Goal: Task Accomplishment & Management: Use online tool/utility

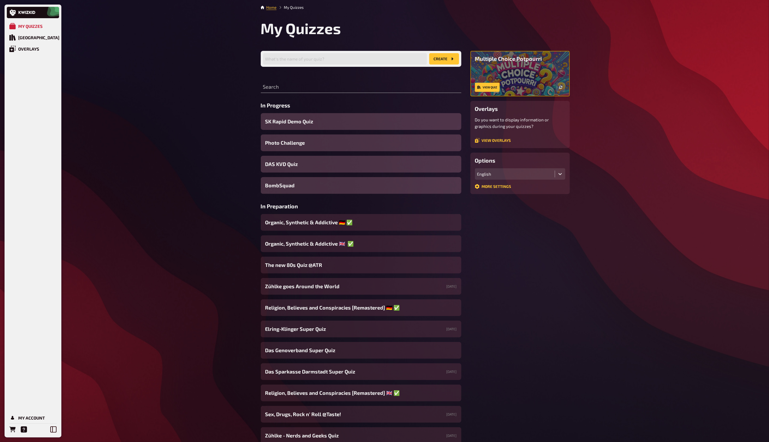
click at [444, 61] on button "create" at bounding box center [444, 58] width 30 height 11
click at [344, 58] on input "text" at bounding box center [345, 58] width 164 height 11
type input "[GEOGRAPHIC_DATA]"
click at [429, 53] on button "create" at bounding box center [444, 58] width 30 height 11
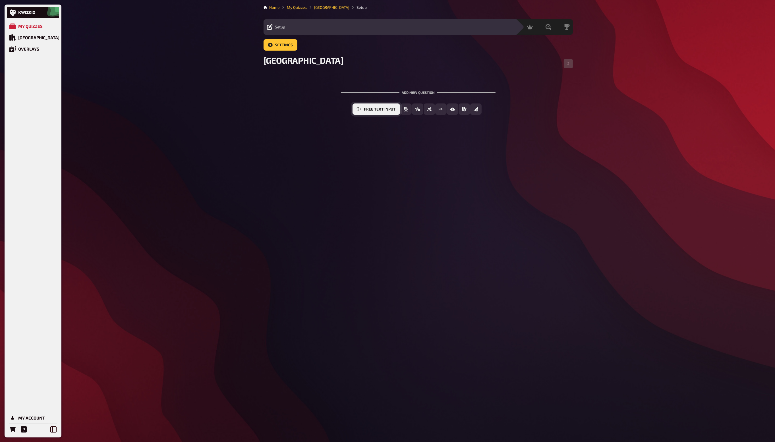
click at [383, 111] on span "Free Text Input" at bounding box center [380, 109] width 32 height 4
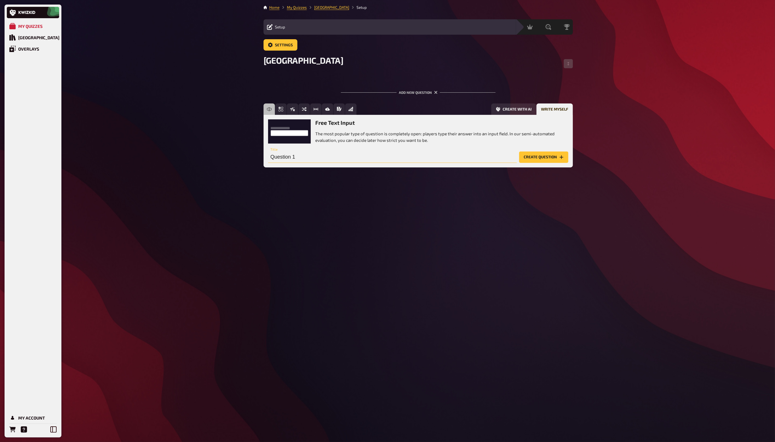
click at [313, 156] on input "Question 1" at bounding box center [392, 156] width 249 height 11
click at [507, 106] on button "Create with AI" at bounding box center [513, 108] width 45 height 11
click at [323, 160] on input "text" at bounding box center [381, 156] width 227 height 11
type input "[GEOGRAPHIC_DATA]"
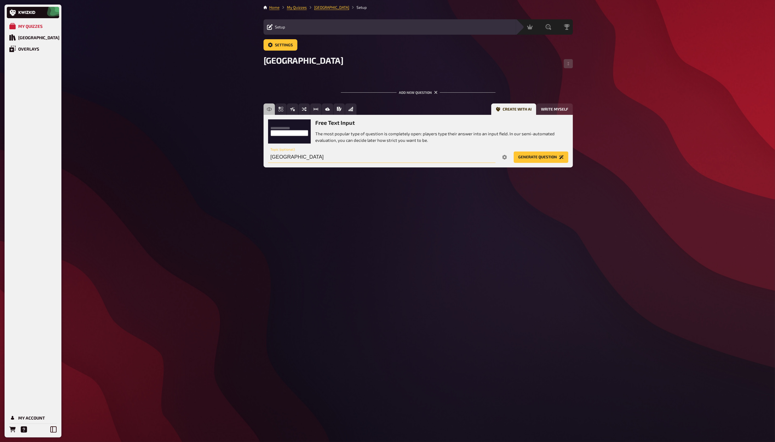
click at [514, 151] on button "Generate question" at bounding box center [541, 156] width 55 height 11
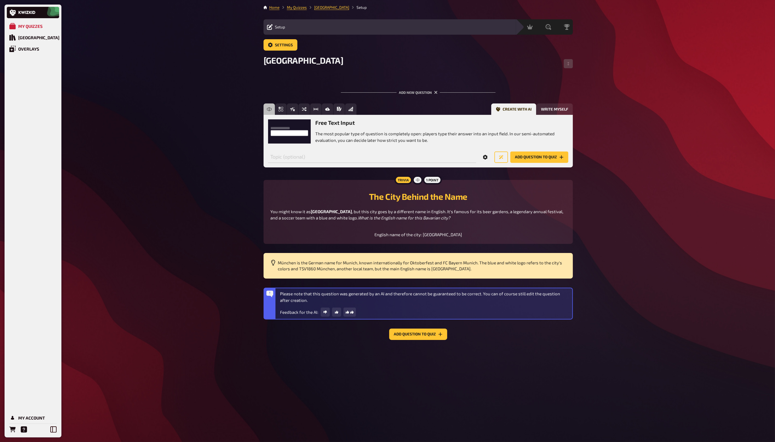
click at [488, 157] on button "Options" at bounding box center [485, 156] width 14 height 11
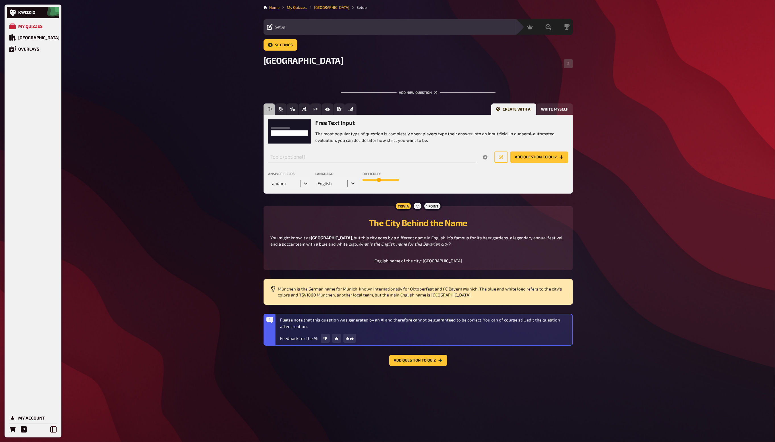
click at [351, 186] on icon at bounding box center [353, 183] width 6 height 6
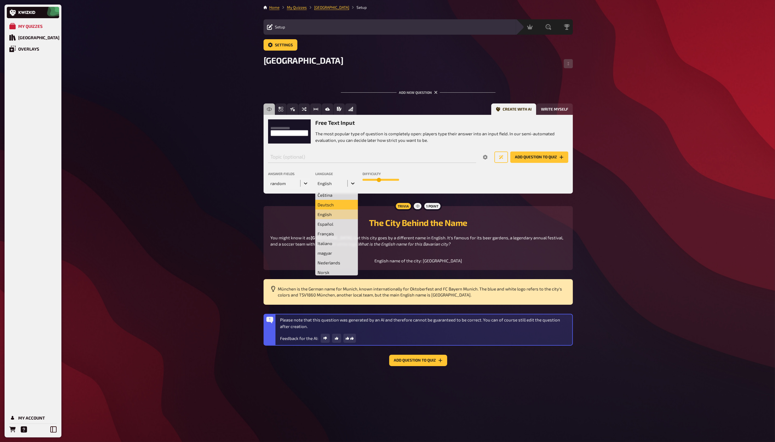
click at [331, 207] on div "Deutsch" at bounding box center [336, 205] width 43 height 10
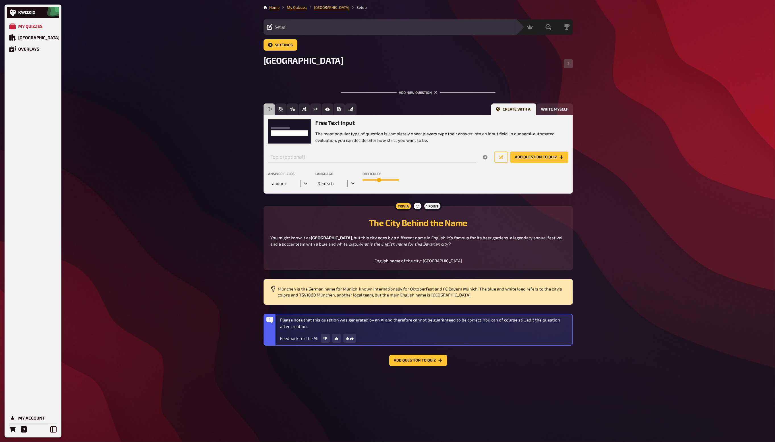
click at [525, 159] on button "Add question to quiz" at bounding box center [539, 156] width 58 height 11
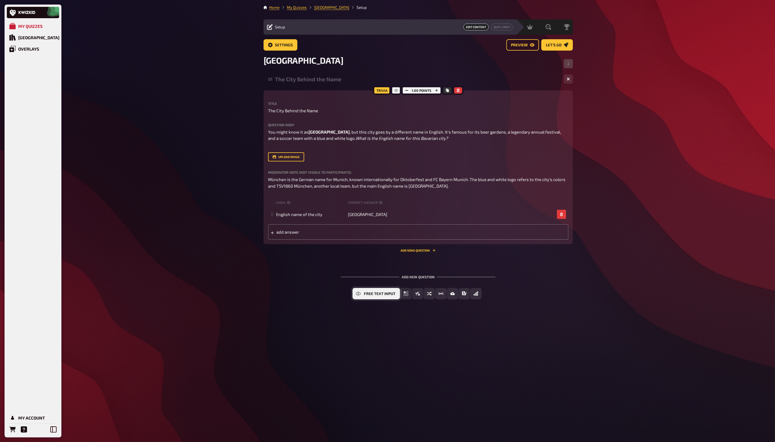
click at [379, 296] on span "Free Text Input" at bounding box center [380, 294] width 32 height 4
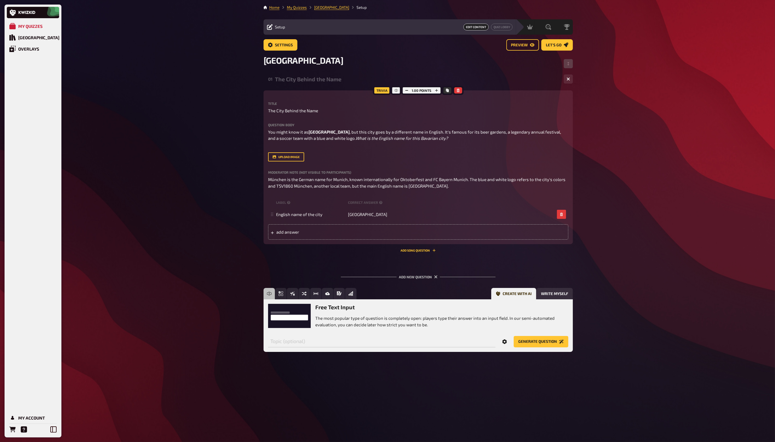
click at [505, 344] on icon "Options" at bounding box center [504, 341] width 5 height 5
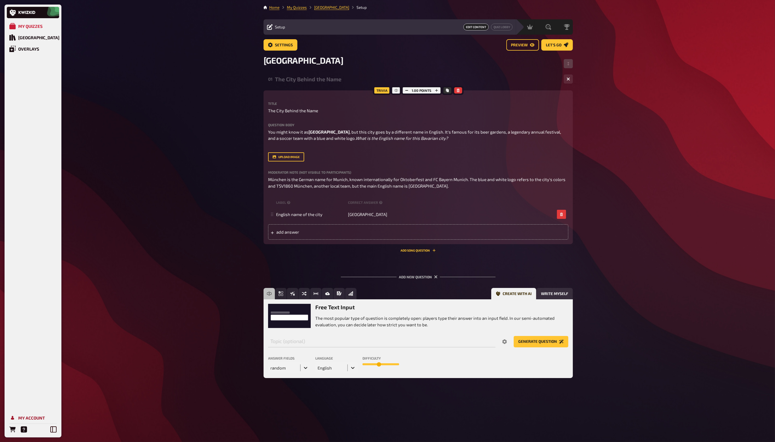
click at [28, 417] on div "My Account" at bounding box center [31, 417] width 27 height 5
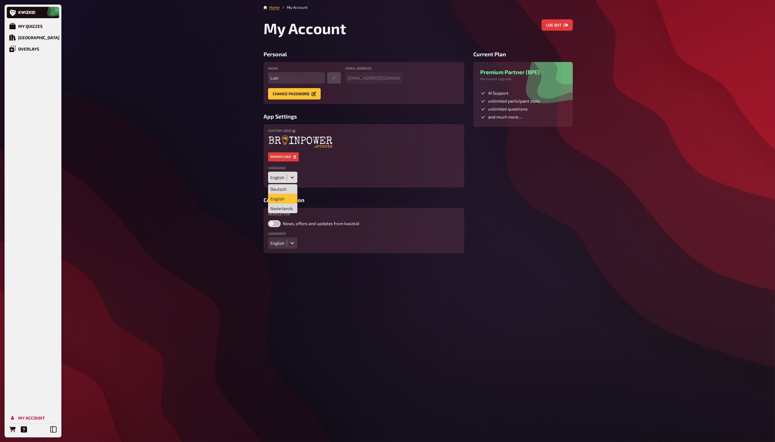
click at [294, 177] on icon at bounding box center [292, 177] width 6 height 6
click at [289, 189] on div "Deutsch" at bounding box center [282, 189] width 29 height 10
click at [36, 25] on div "Meine Quizze" at bounding box center [32, 26] width 29 height 5
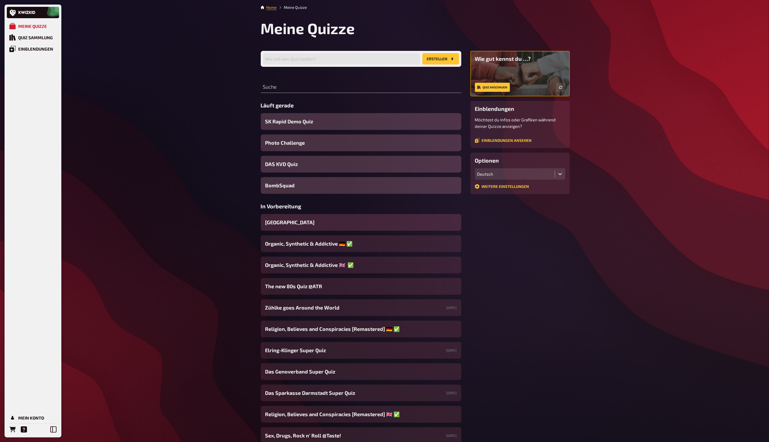
click at [288, 225] on div "[GEOGRAPHIC_DATA]" at bounding box center [361, 222] width 201 height 17
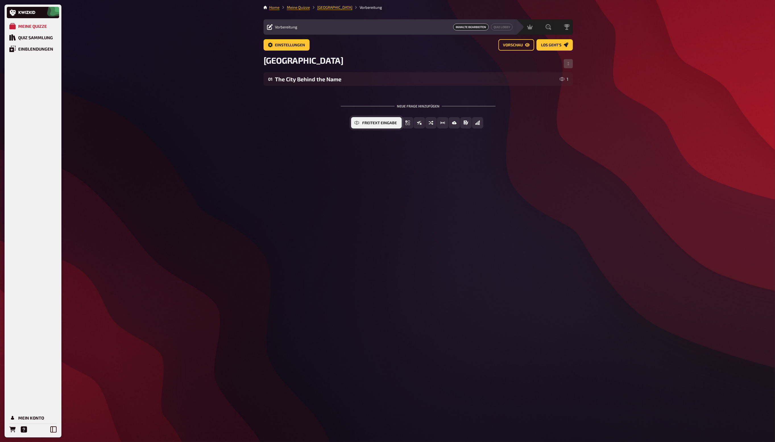
click at [365, 124] on span "Freitext Eingabe" at bounding box center [379, 123] width 35 height 4
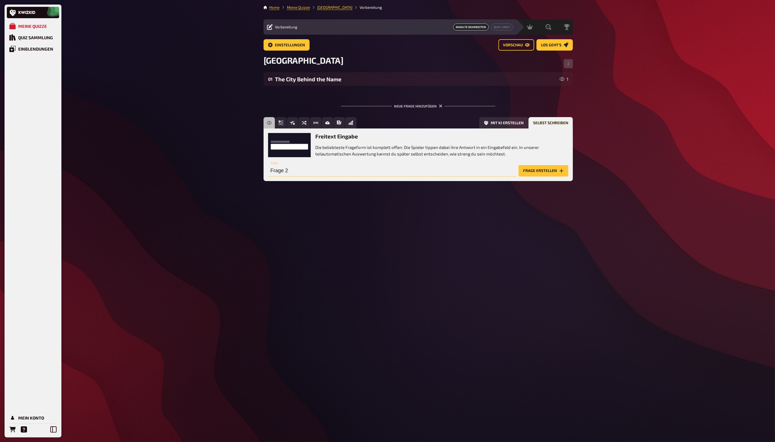
click at [302, 173] on input "Frage 2" at bounding box center [392, 170] width 248 height 11
type input "Mü"
click at [504, 126] on button "Mit KI erstellen" at bounding box center [503, 122] width 49 height 11
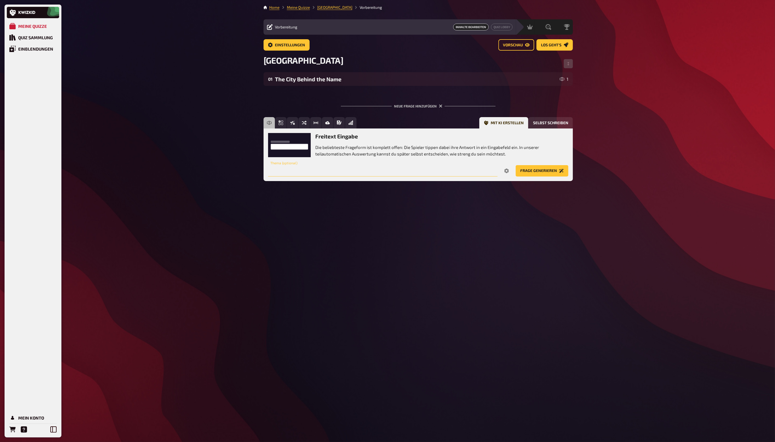
click at [389, 174] on input "text" at bounding box center [382, 170] width 229 height 11
type input "[GEOGRAPHIC_DATA]"
click at [516, 165] on button "Frage generieren" at bounding box center [542, 170] width 53 height 11
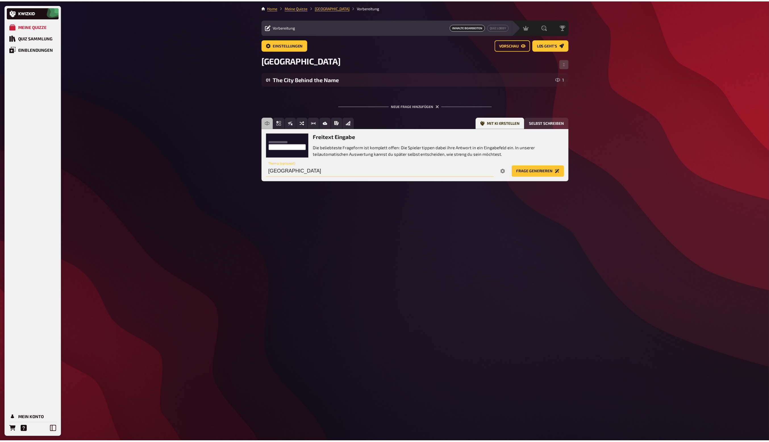
scroll to position [3, 0]
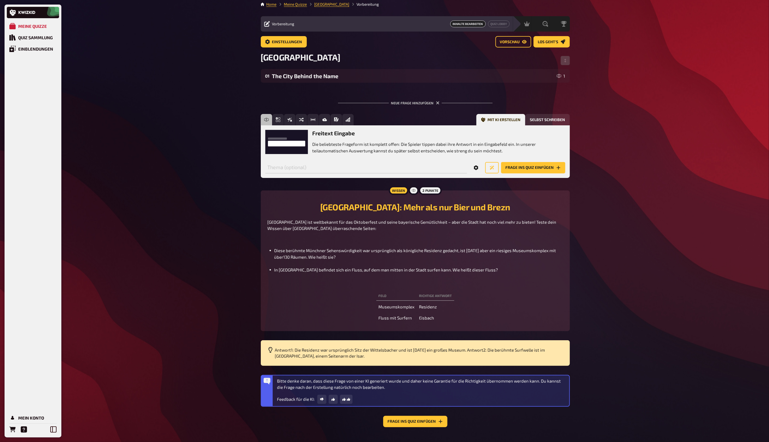
click at [479, 168] on icon "Options" at bounding box center [476, 167] width 5 height 5
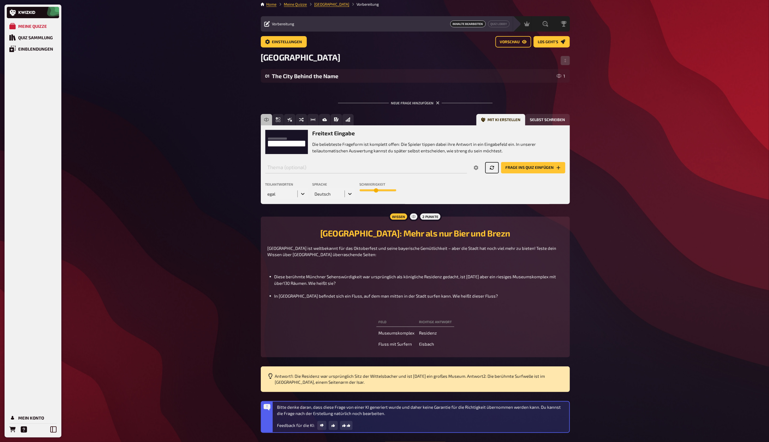
click at [489, 168] on button "Neue Frage generieren" at bounding box center [492, 167] width 14 height 11
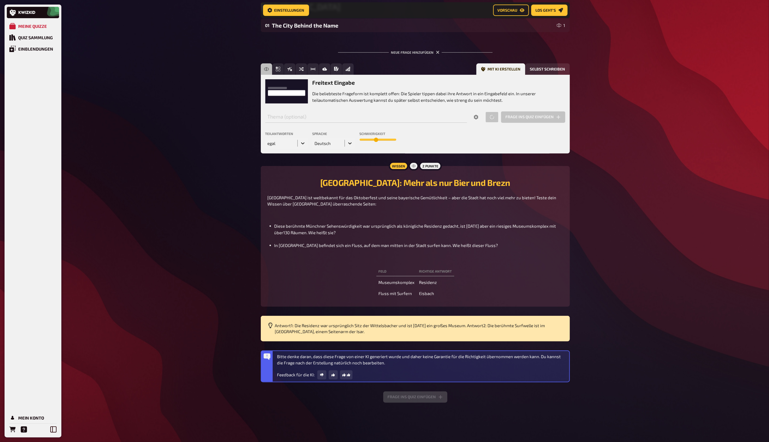
scroll to position [57, 0]
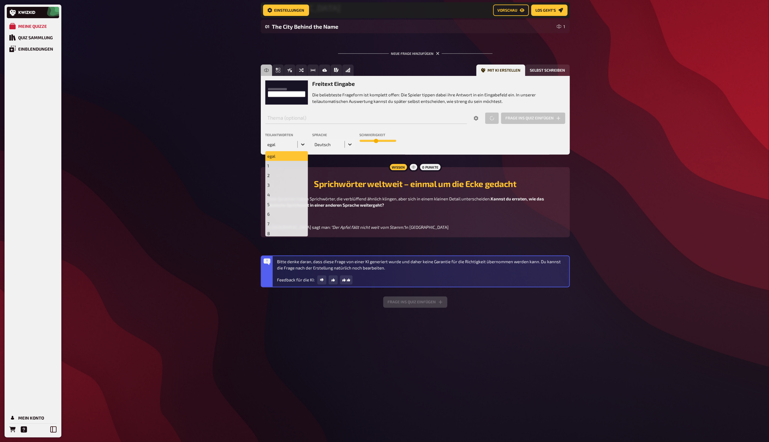
click at [302, 145] on icon at bounding box center [302, 145] width 3 height 2
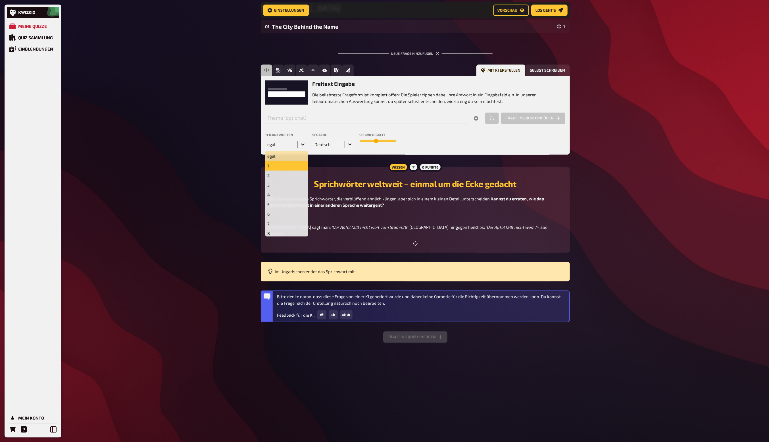
click at [293, 165] on div "1" at bounding box center [286, 166] width 43 height 10
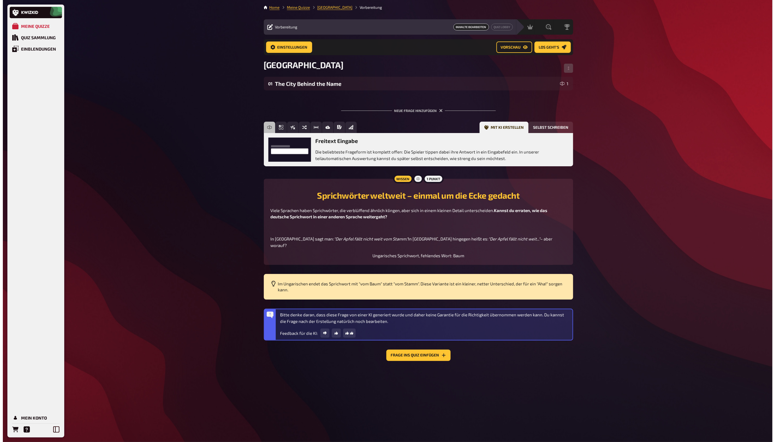
scroll to position [0, 0]
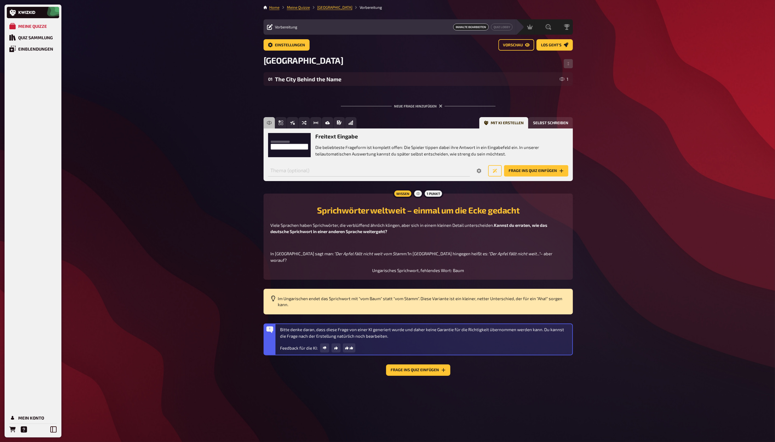
click at [525, 168] on button "Frage ins Quiz einfügen" at bounding box center [536, 170] width 64 height 11
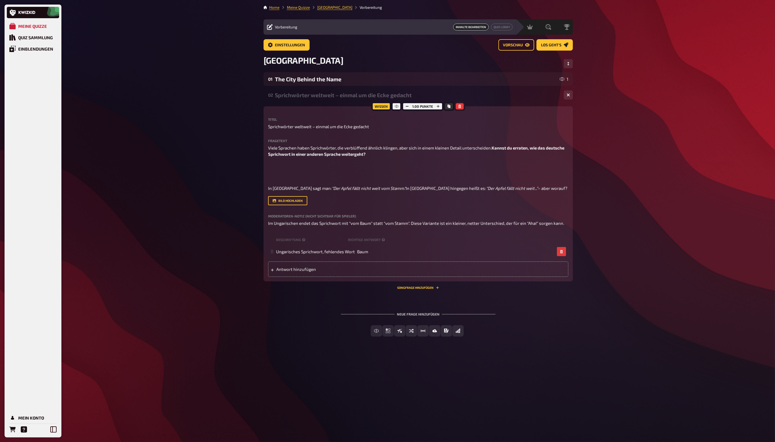
click at [462, 106] on button "button" at bounding box center [460, 106] width 8 height 6
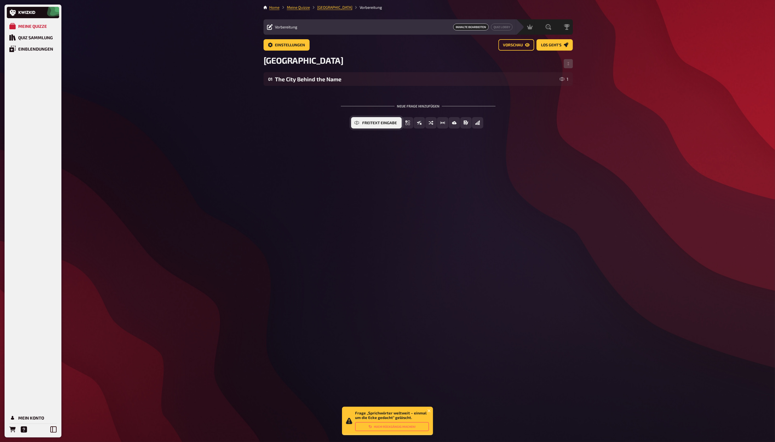
click at [368, 125] on button "Freitext Eingabe" at bounding box center [376, 122] width 51 height 11
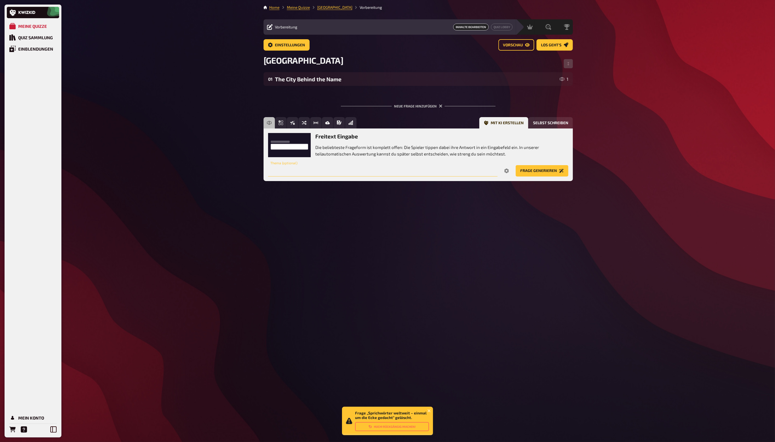
click at [370, 171] on input "text" at bounding box center [382, 170] width 229 height 11
type input "[GEOGRAPHIC_DATA]"
click at [509, 171] on icon "Options" at bounding box center [506, 171] width 5 height 5
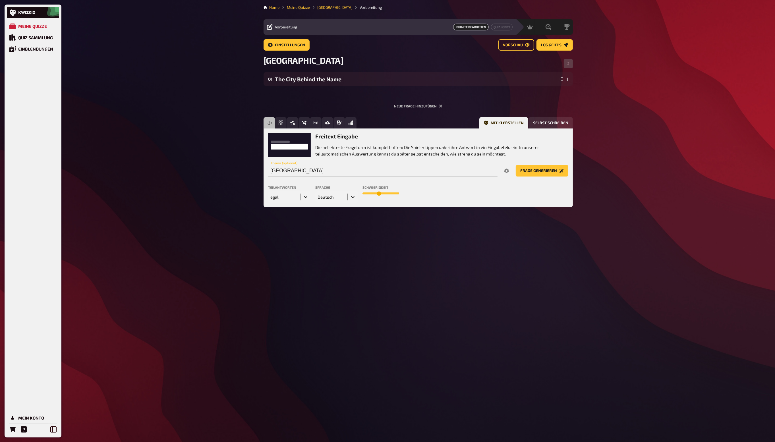
click at [305, 196] on icon at bounding box center [306, 197] width 6 height 6
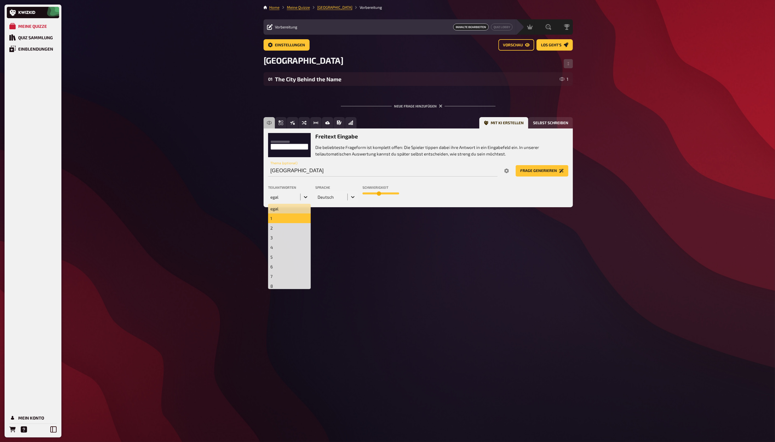
click at [297, 217] on div "1" at bounding box center [289, 218] width 43 height 10
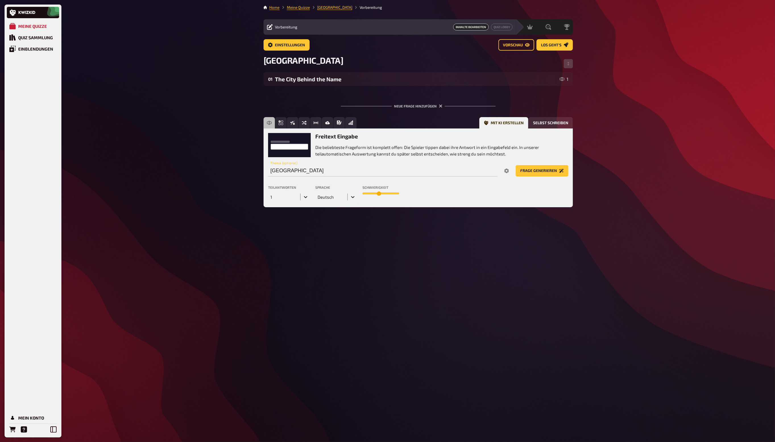
click at [533, 169] on button "Frage generieren" at bounding box center [542, 170] width 53 height 11
